Goal: Transaction & Acquisition: Purchase product/service

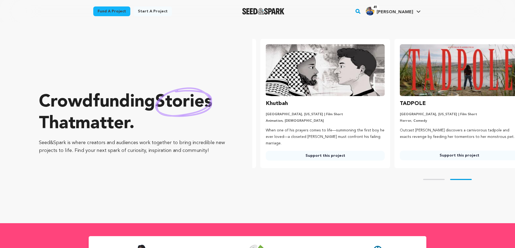
scroll to position [0, 138]
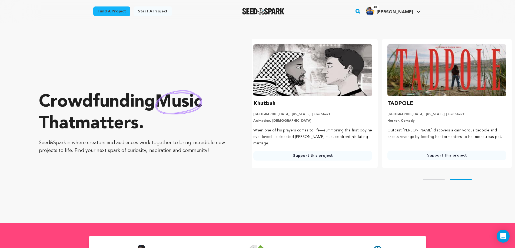
click at [119, 14] on link "Fund a project" at bounding box center [111, 11] width 37 height 10
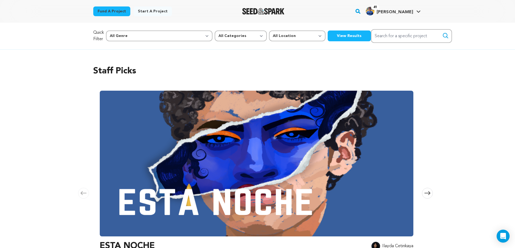
click at [328, 40] on button "View Results" at bounding box center [349, 36] width 43 height 11
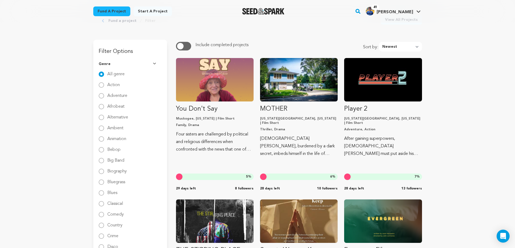
scroll to position [27, 0]
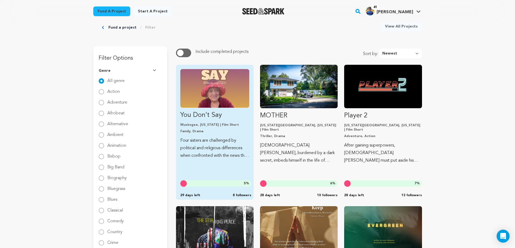
click at [221, 132] on p "Family, Drama" at bounding box center [214, 131] width 69 height 4
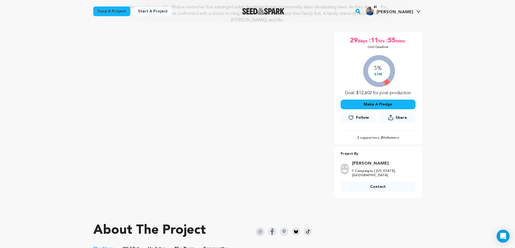
scroll to position [81, 0]
